Goal: Find specific page/section: Find specific page/section

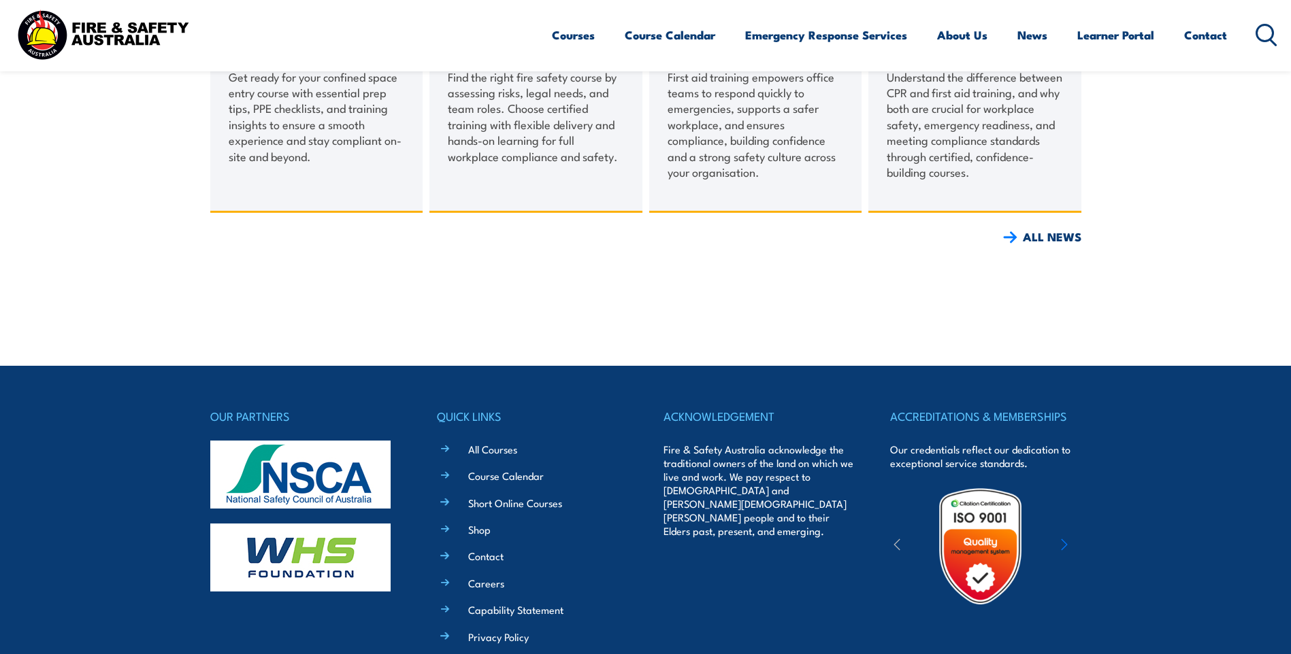
scroll to position [1455, 0]
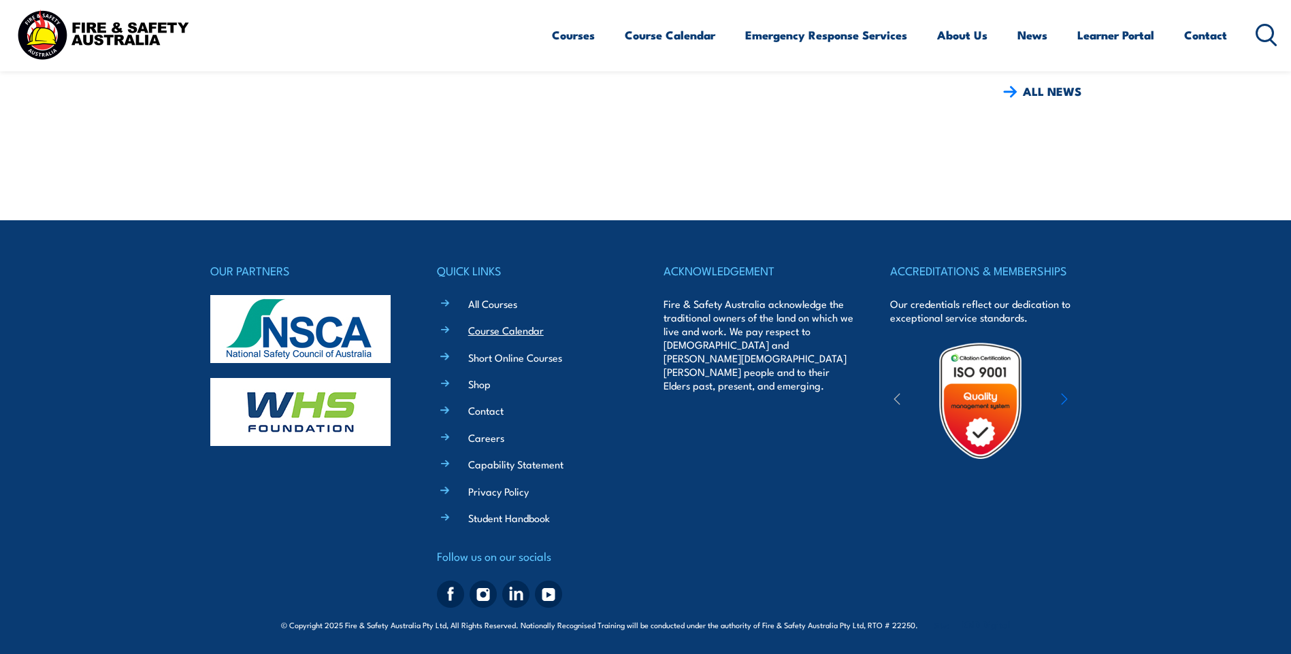
click at [530, 334] on link "Course Calendar" at bounding box center [506, 330] width 76 height 14
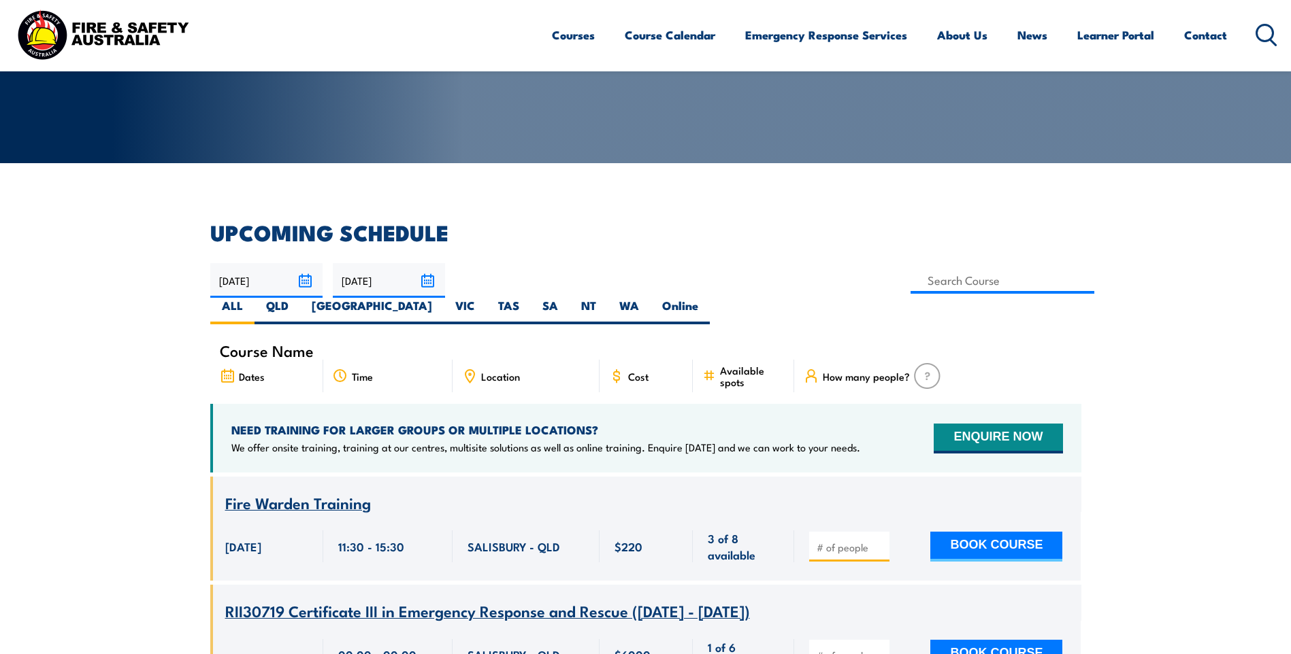
scroll to position [250, 0]
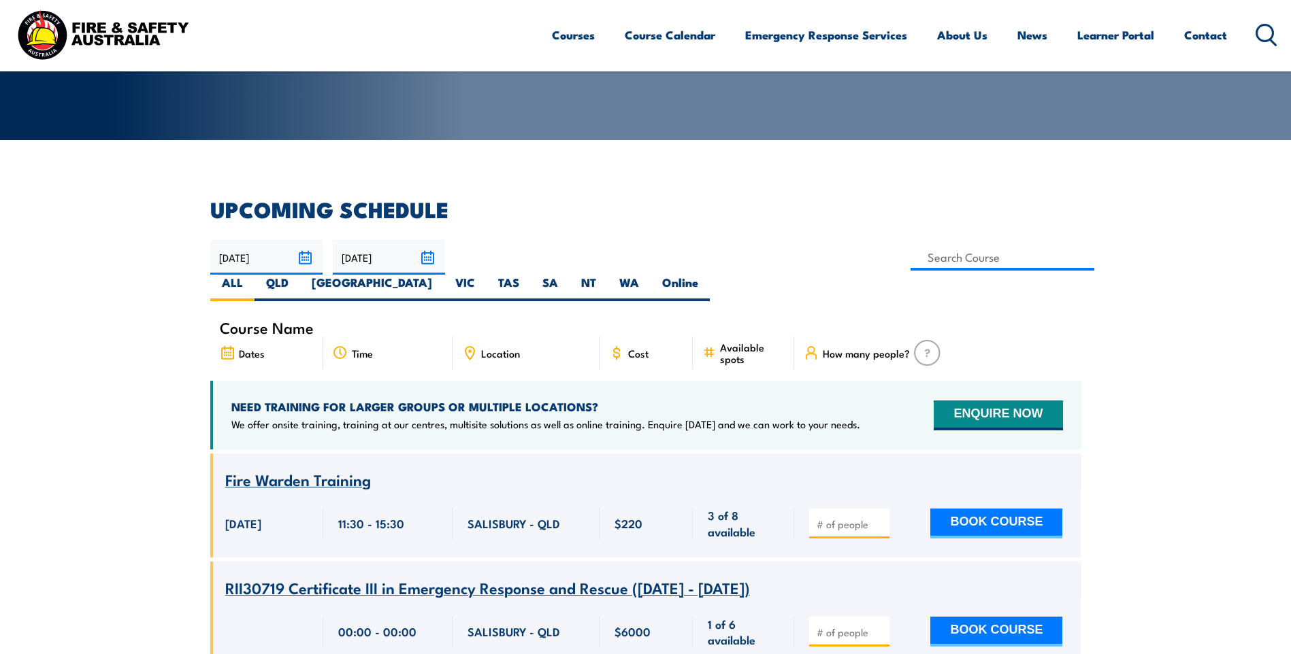
click at [508, 348] on span "Location" at bounding box center [500, 354] width 39 height 12
click at [300, 275] on label "QLD" at bounding box center [277, 288] width 46 height 27
click at [297, 275] on input "QLD" at bounding box center [292, 279] width 9 height 9
radio input "true"
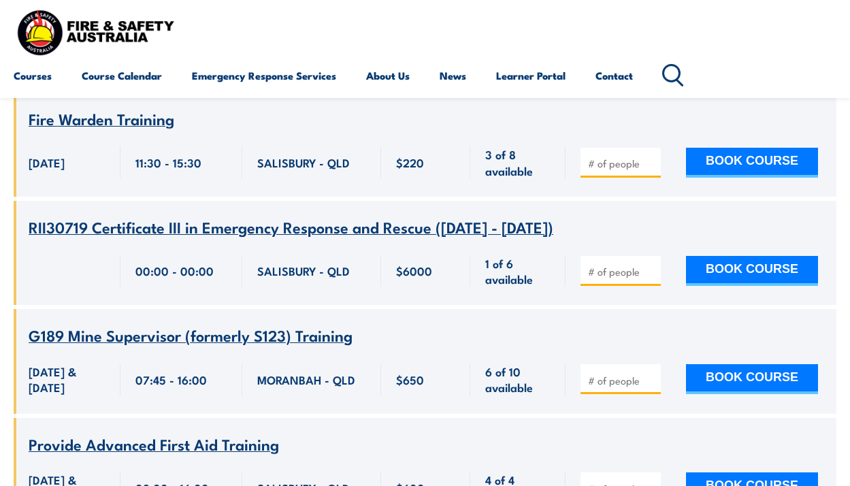
scroll to position [590, 0]
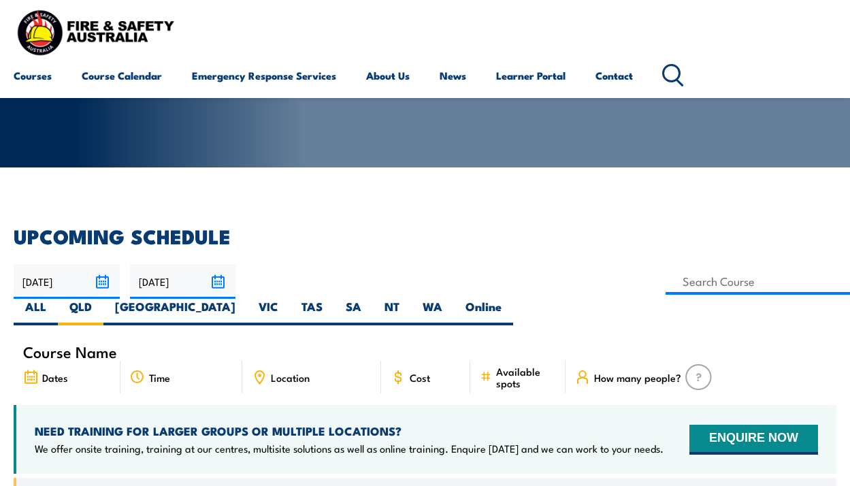
scroll to position [227, 0]
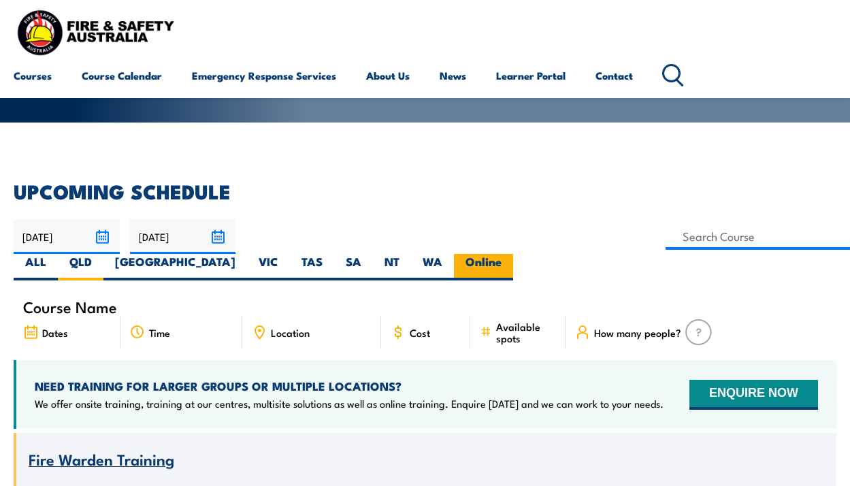
click at [513, 254] on label "Online" at bounding box center [483, 267] width 59 height 27
click at [510, 254] on input "Online" at bounding box center [505, 258] width 9 height 9
radio input "true"
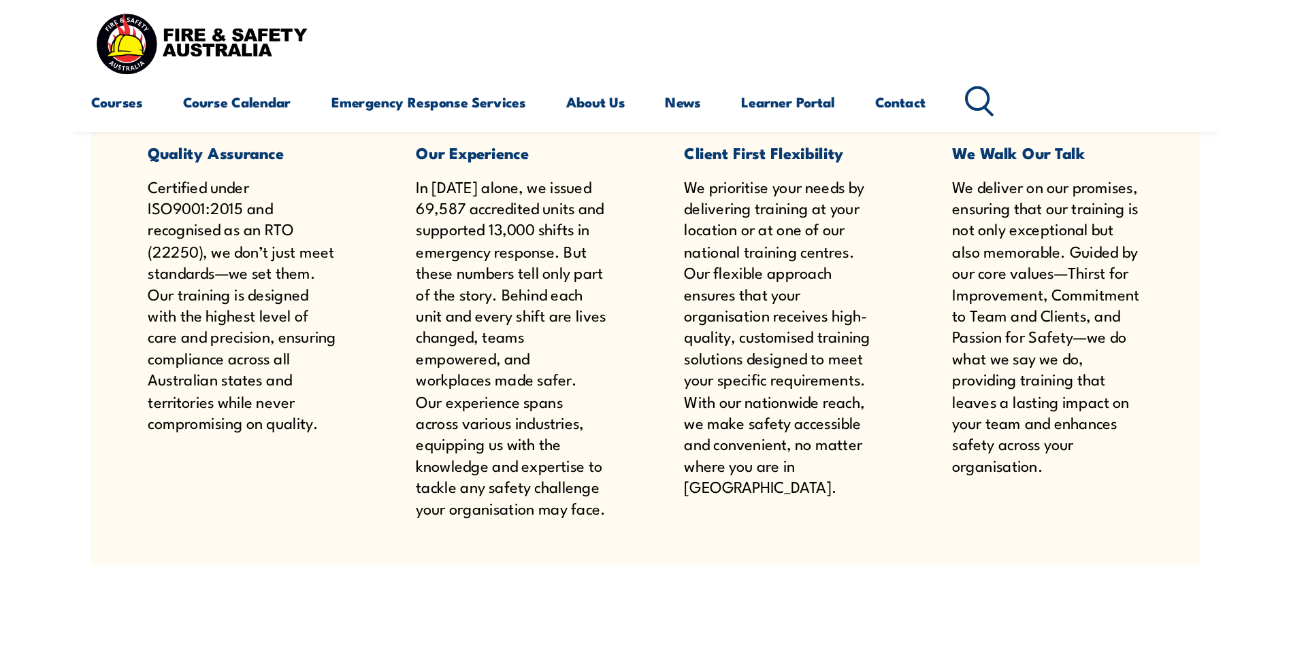
scroll to position [1064, 0]
